Goal: Task Accomplishment & Management: Complete application form

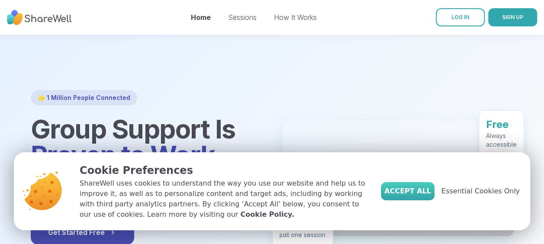
click at [423, 188] on span "Accept All" at bounding box center [407, 191] width 47 height 10
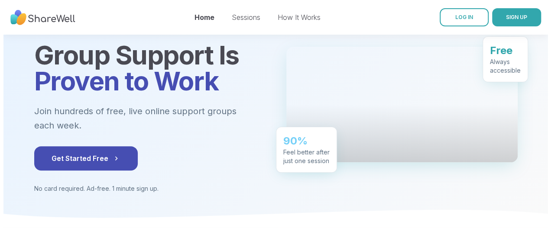
scroll to position [74, 0]
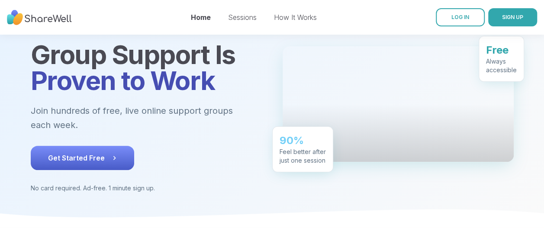
click at [74, 158] on span "Get Started Free" at bounding box center [82, 158] width 69 height 10
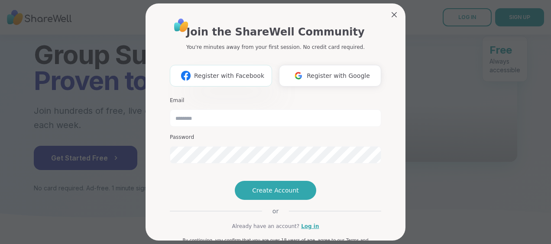
click at [236, 84] on button "Register with Facebook" at bounding box center [221, 76] width 102 height 22
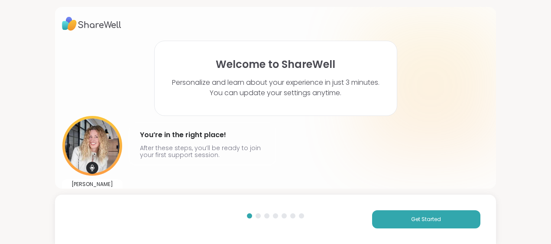
scroll to position [14, 0]
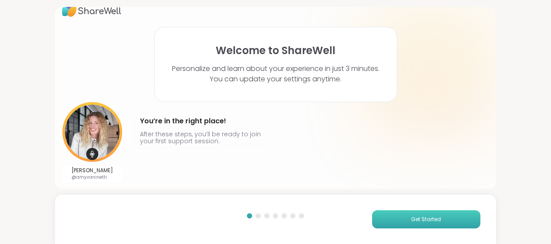
click at [404, 216] on button "Get Started" at bounding box center [426, 219] width 108 height 18
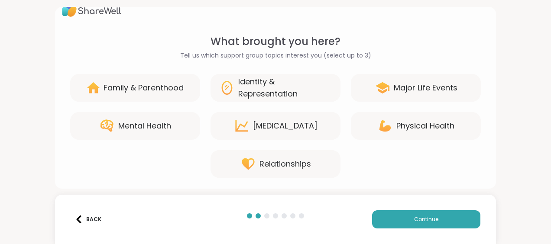
click at [152, 92] on div "Family & Parenthood" at bounding box center [143, 88] width 80 height 12
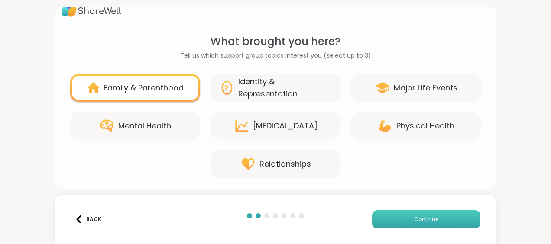
click at [385, 217] on button "Continue" at bounding box center [426, 219] width 108 height 18
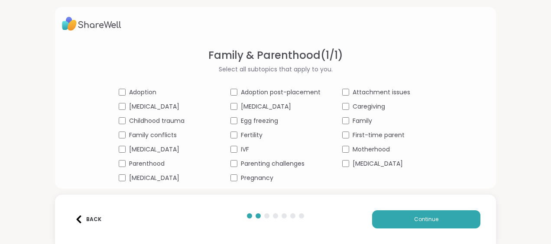
scroll to position [8, 0]
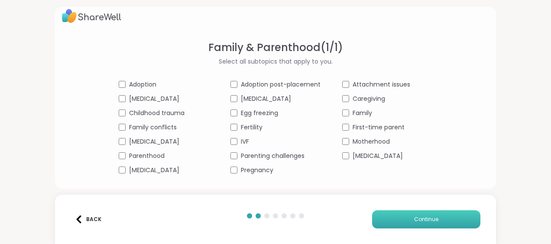
click at [399, 220] on button "Continue" at bounding box center [426, 219] width 108 height 18
